Goal: Information Seeking & Learning: Learn about a topic

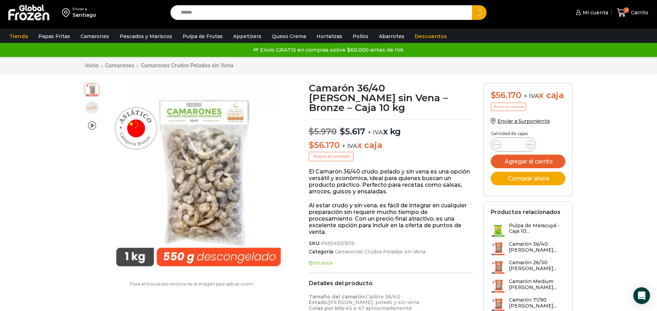
click at [472, 5] on button "Search" at bounding box center [479, 12] width 15 height 15
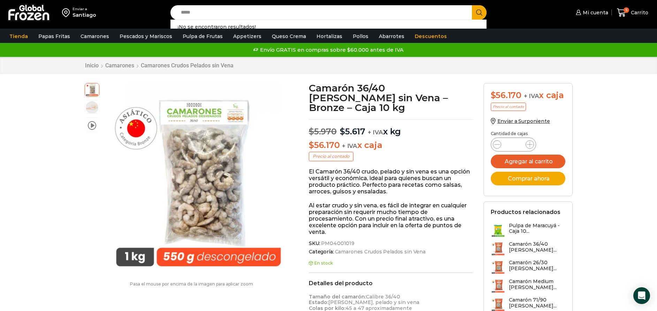
type input "*****"
click at [472, 5] on button "Search" at bounding box center [479, 12] width 15 height 15
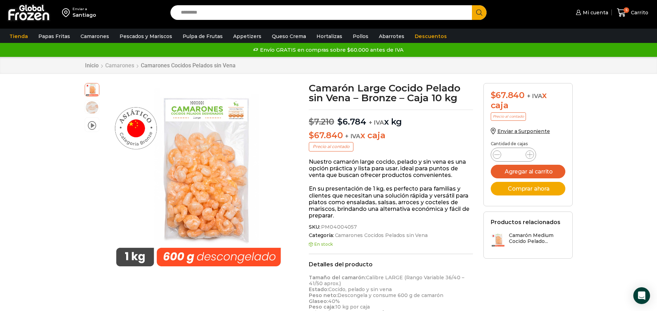
click at [125, 68] on link "Camarones" at bounding box center [120, 65] width 30 height 7
